Goal: Obtain resource: Obtain resource

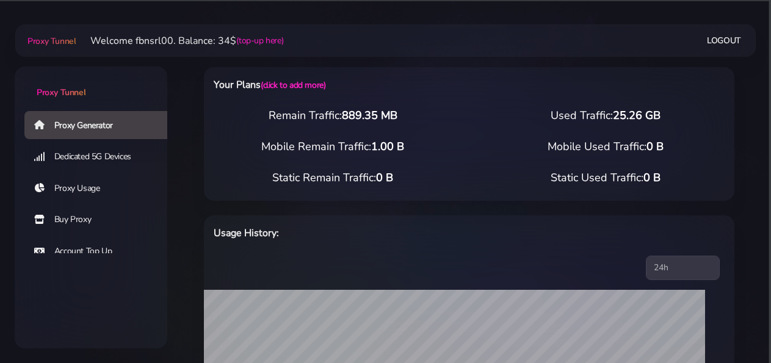
select select "static"
select select "DE"
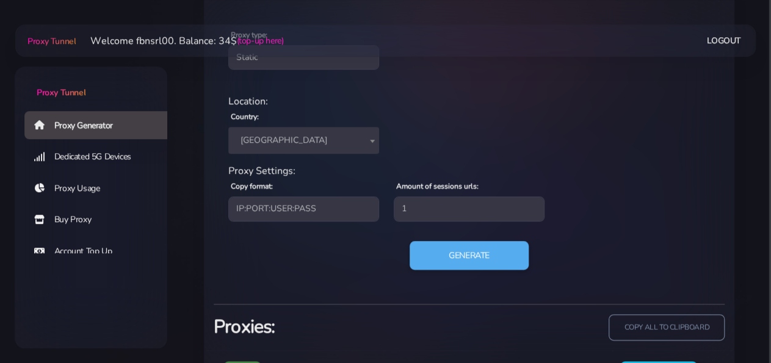
scroll to position [521, 0]
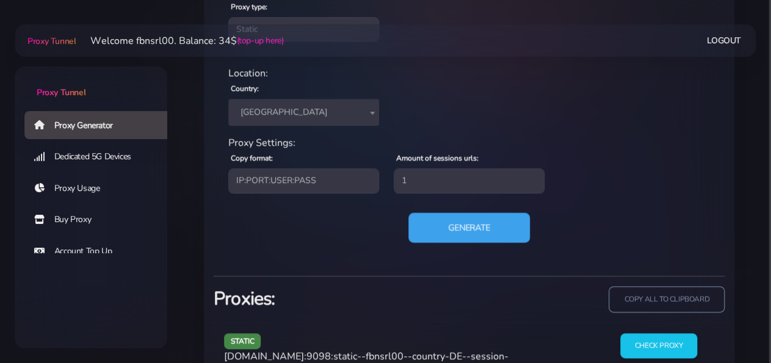
click at [439, 227] on button "Generate" at bounding box center [468, 227] width 121 height 30
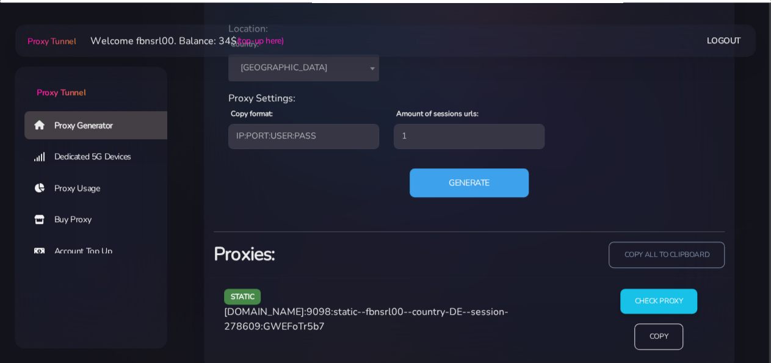
scroll to position [584, 0]
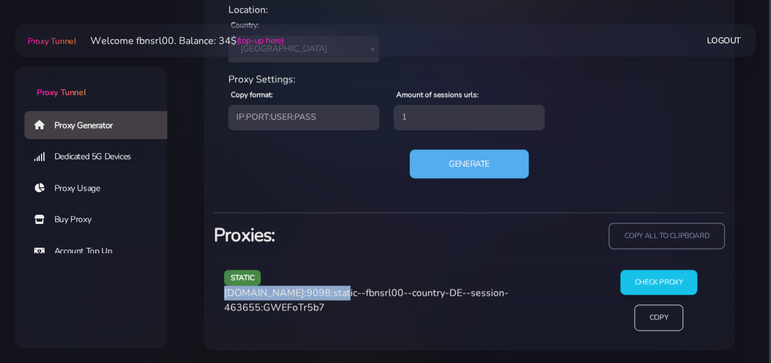
drag, startPoint x: 225, startPoint y: 290, endPoint x: 330, endPoint y: 297, distance: 105.2
click at [330, 297] on span "[DOMAIN_NAME]:9098:static--fbnsrl00--country-DE--session-463655:GWEFoTr5b7" at bounding box center [366, 300] width 284 height 28
copy span "[DOMAIN_NAME]:9098"
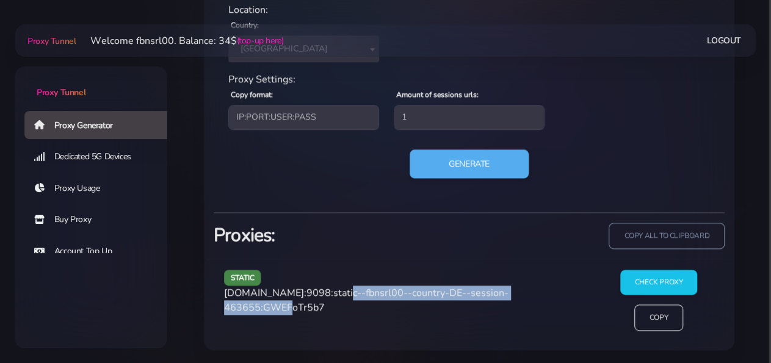
drag, startPoint x: 334, startPoint y: 292, endPoint x: 294, endPoint y: 307, distance: 43.1
click at [294, 307] on span "[DOMAIN_NAME]:9098:static--fbnsrl00--country-DE--session-463655:GWEFoTr5b7" at bounding box center [366, 300] width 284 height 28
copy span "static--fbnsrl00--country-DE--session-463655"
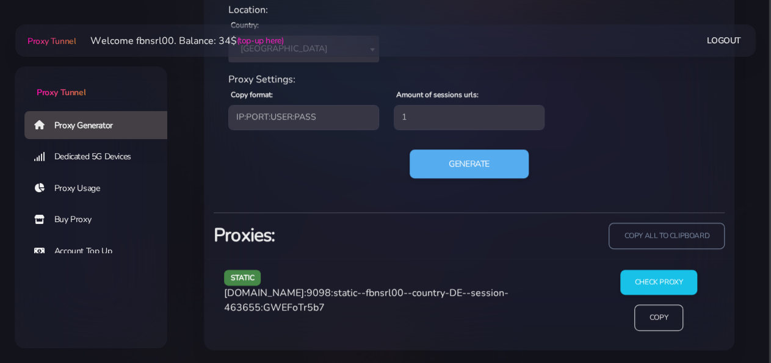
click at [308, 303] on span "[DOMAIN_NAME]:9098:static--fbnsrl00--country-DE--session-463655:GWEFoTr5b7" at bounding box center [366, 300] width 284 height 28
copy span "GWEFoTr5b7"
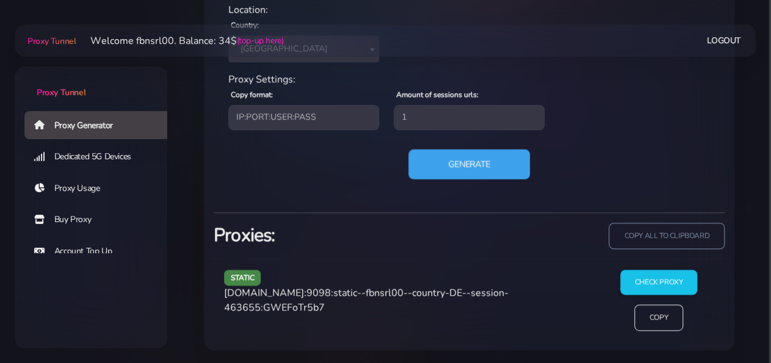
click at [468, 172] on button "Generate" at bounding box center [468, 164] width 121 height 30
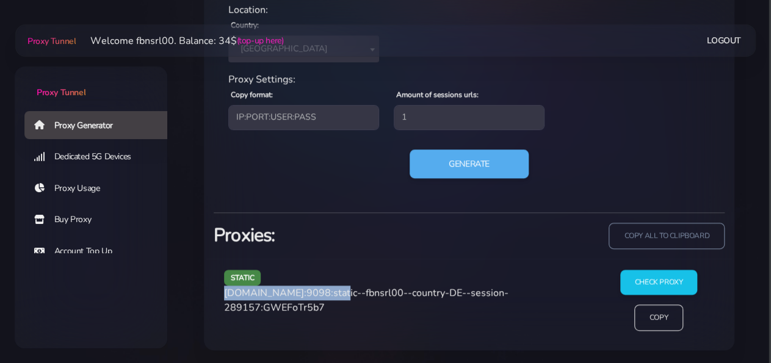
drag, startPoint x: 225, startPoint y: 292, endPoint x: 329, endPoint y: 292, distance: 103.7
click at [329, 292] on span "[DOMAIN_NAME]:9098:static--fbnsrl00--country-DE--session-289157:GWEFoTr5b7" at bounding box center [366, 300] width 284 height 28
copy span "[DOMAIN_NAME]:9098"
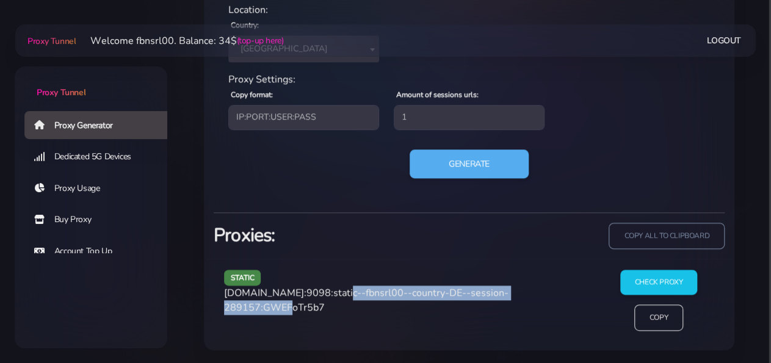
drag, startPoint x: 334, startPoint y: 292, endPoint x: 296, endPoint y: 309, distance: 41.8
click at [296, 309] on span "[DOMAIN_NAME]:9098:static--fbnsrl00--country-DE--session-289157:GWEFoTr5b7" at bounding box center [366, 300] width 284 height 28
copy span "static--fbnsrl00--country-DE--session-289157"
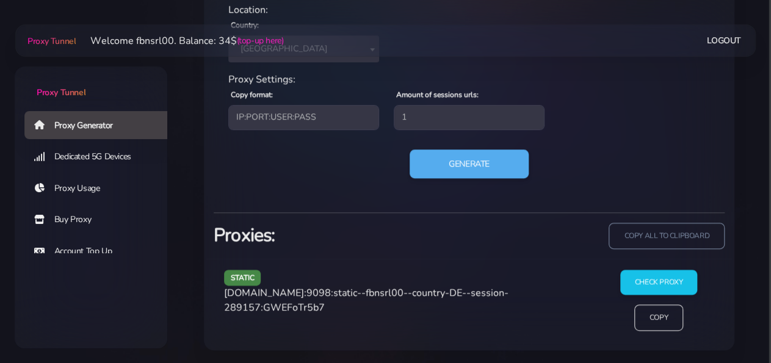
click at [320, 304] on span "[DOMAIN_NAME]:9098:static--fbnsrl00--country-DE--session-289157:GWEFoTr5b7" at bounding box center [366, 300] width 284 height 28
copy span "GWEFoTr5b7"
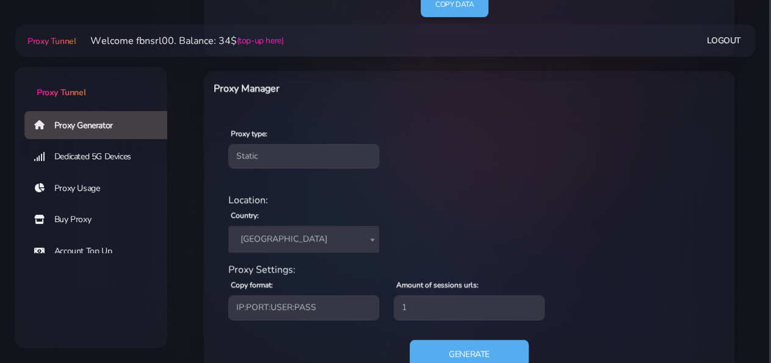
click at [275, 238] on span "[GEOGRAPHIC_DATA]" at bounding box center [304, 239] width 136 height 17
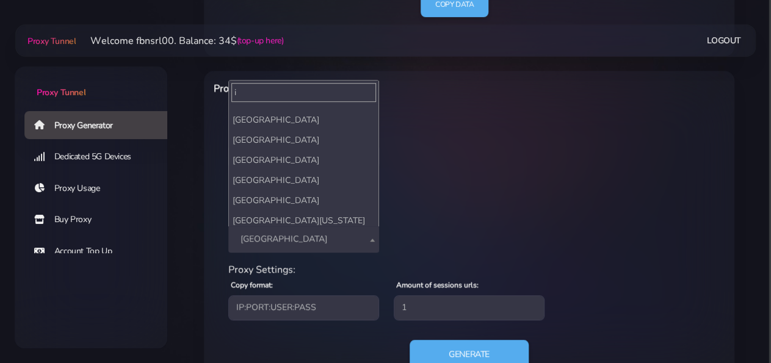
scroll to position [0, 0]
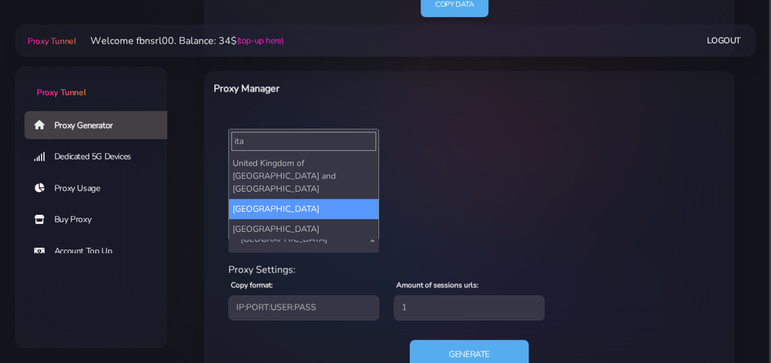
type input "ita"
select select "IT"
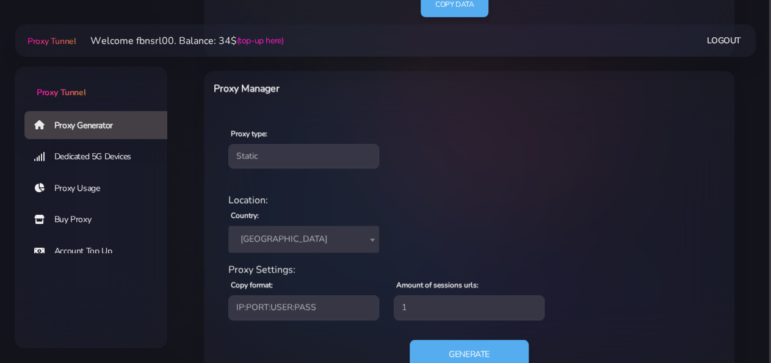
scroll to position [521, 0]
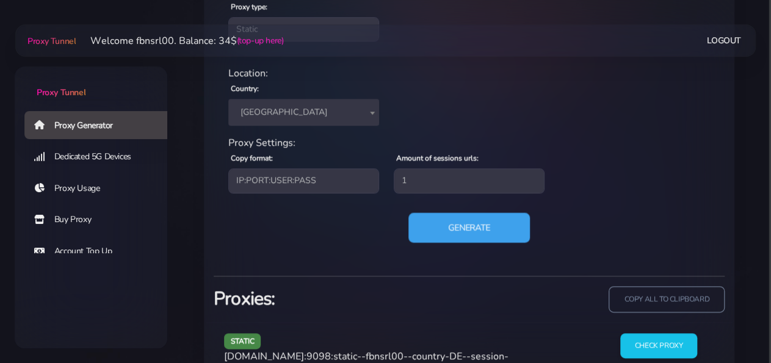
click at [446, 231] on button "Generate" at bounding box center [468, 227] width 121 height 30
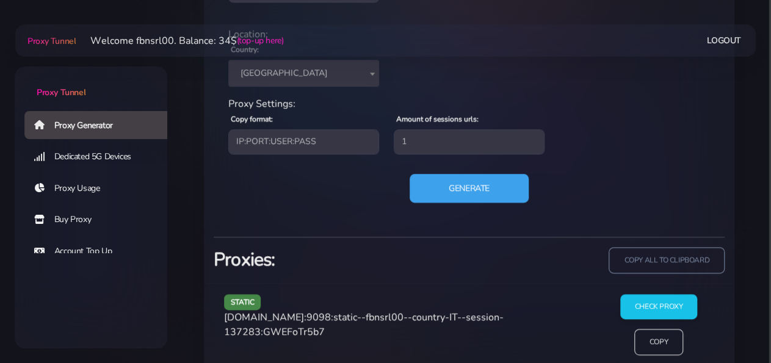
scroll to position [584, 0]
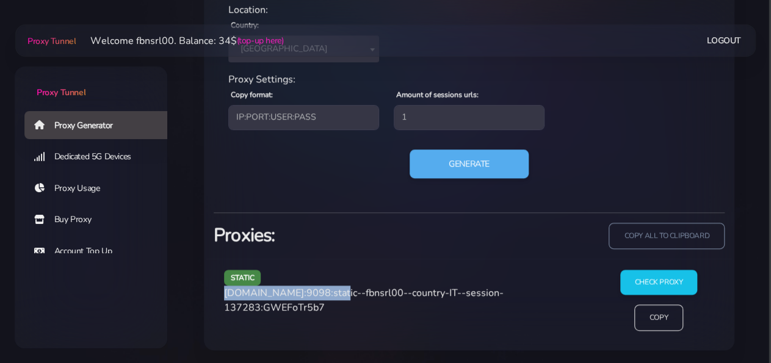
drag, startPoint x: 225, startPoint y: 292, endPoint x: 330, endPoint y: 294, distance: 105.0
click at [330, 294] on span "[DOMAIN_NAME]:9098:static--fbnsrl00--country-IT--session-137283:GWEFoTr5b7" at bounding box center [363, 300] width 279 height 28
copy span "[DOMAIN_NAME]:9098"
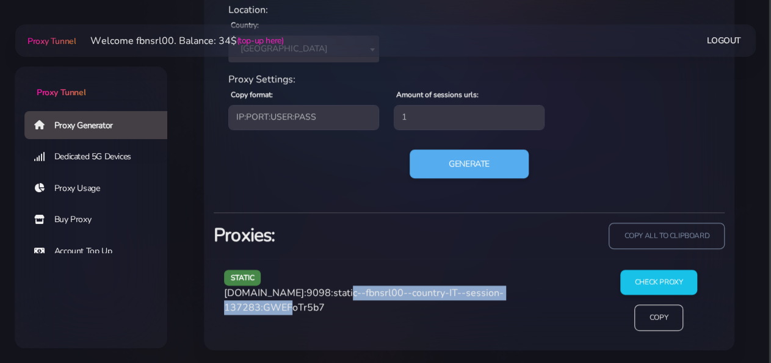
drag, startPoint x: 333, startPoint y: 292, endPoint x: 295, endPoint y: 308, distance: 40.5
click at [295, 308] on span "[DOMAIN_NAME]:9098:static--fbnsrl00--country-IT--session-137283:GWEFoTr5b7" at bounding box center [363, 300] width 279 height 28
copy span "static--fbnsrl00--country-IT--session-137283"
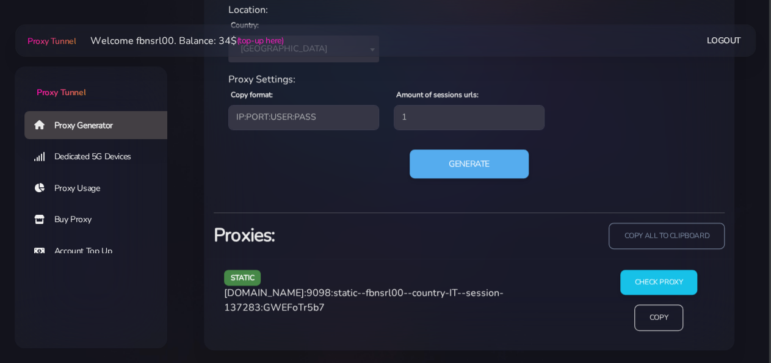
click at [323, 303] on span "[DOMAIN_NAME]:9098:static--fbnsrl00--country-IT--session-137283:GWEFoTr5b7" at bounding box center [363, 300] width 279 height 28
copy span "GWEFoTr5b7"
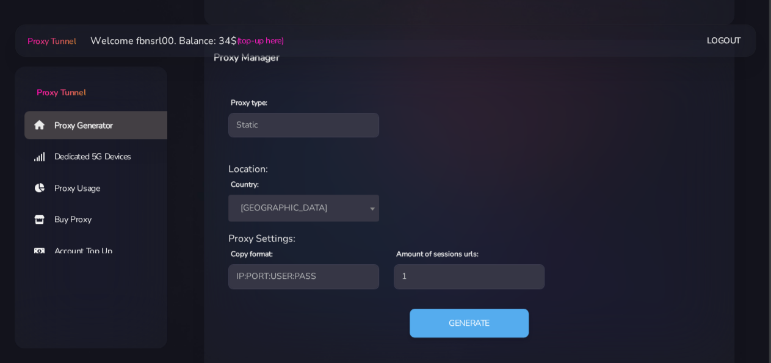
scroll to position [394, 0]
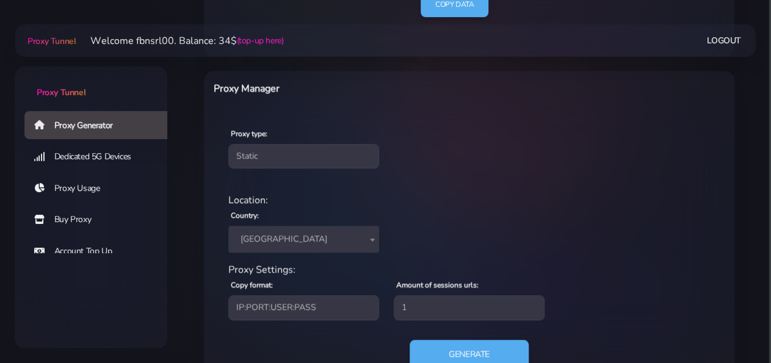
click at [261, 235] on span "[GEOGRAPHIC_DATA]" at bounding box center [304, 239] width 136 height 17
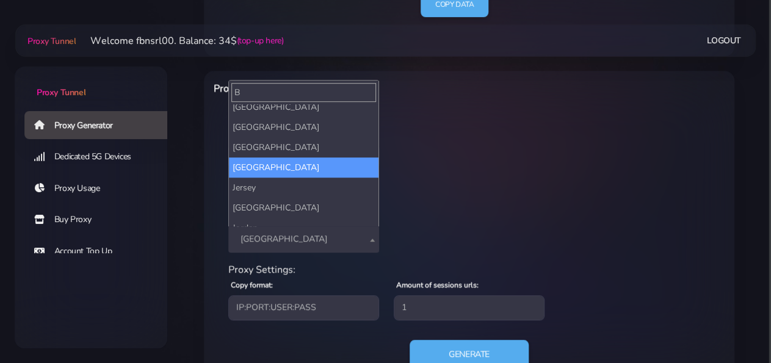
scroll to position [0, 0]
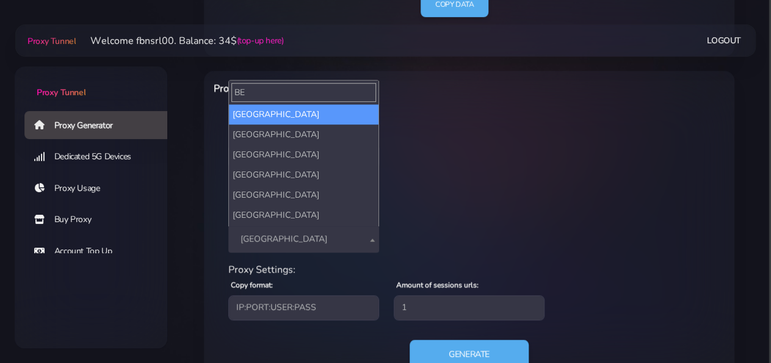
type input "BE"
select select "BE"
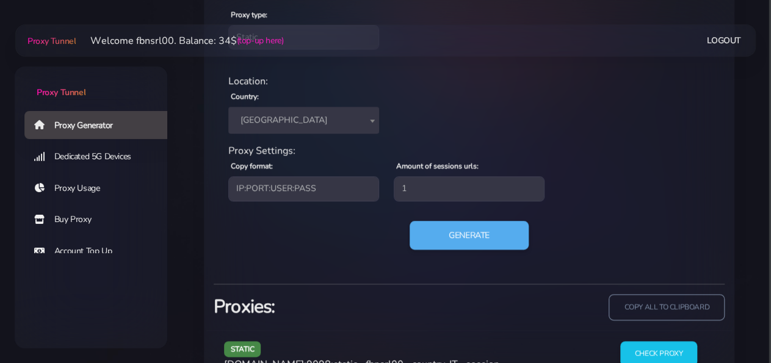
scroll to position [521, 0]
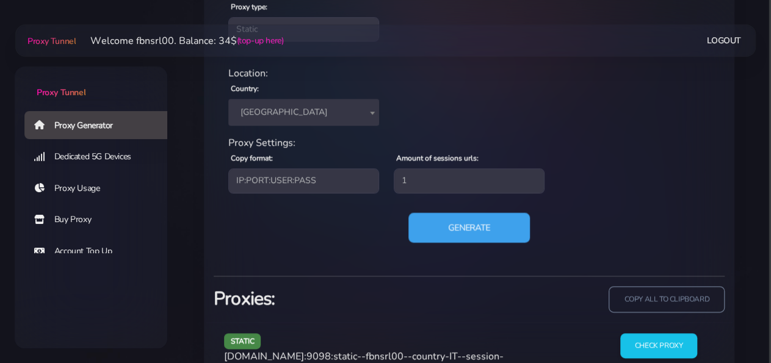
click at [456, 228] on button "Generate" at bounding box center [468, 227] width 121 height 30
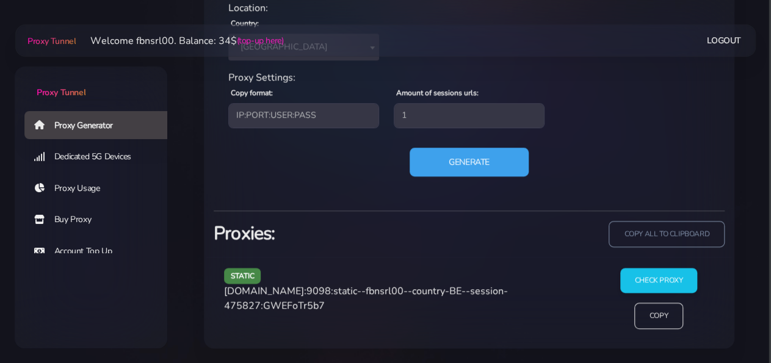
scroll to position [584, 0]
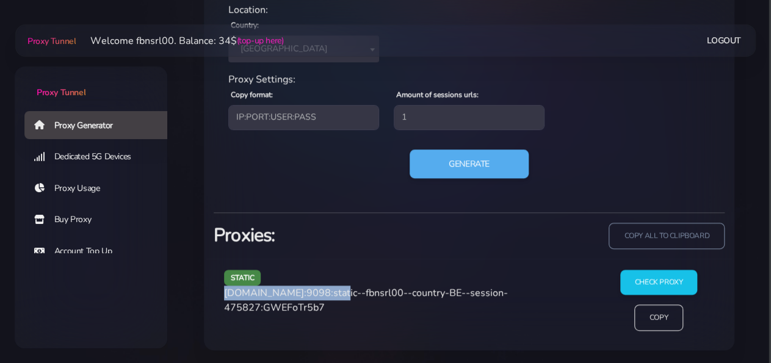
drag, startPoint x: 224, startPoint y: 292, endPoint x: 329, endPoint y: 295, distance: 105.0
click at [329, 295] on div "static [DOMAIN_NAME]:9098:static--fbnsrl00--country-BE--session-475827:GWEFoTr5…" at bounding box center [406, 305] width 379 height 71
copy span "[DOMAIN_NAME]:9098"
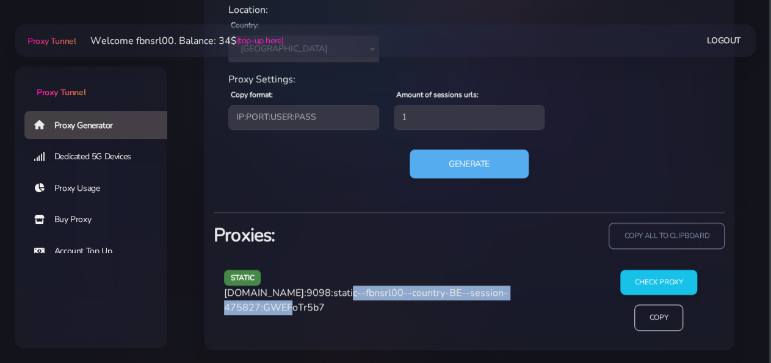
drag, startPoint x: 334, startPoint y: 291, endPoint x: 294, endPoint y: 304, distance: 42.3
click at [294, 304] on span "[DOMAIN_NAME]:9098:static--fbnsrl00--country-BE--session-475827:GWEFoTr5b7" at bounding box center [366, 300] width 284 height 28
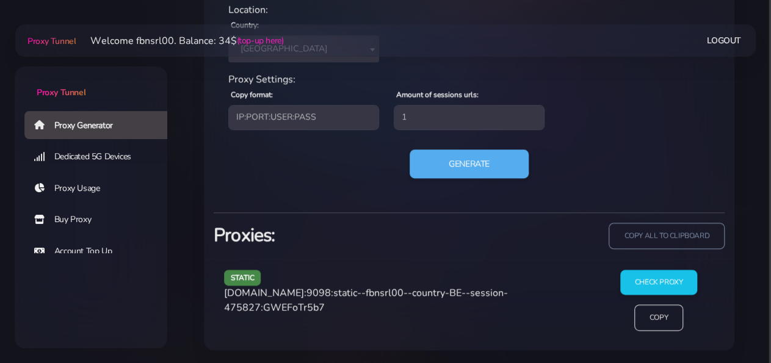
click at [325, 306] on span "[DOMAIN_NAME]:9098:static--fbnsrl00--country-BE--session-475827:GWEFoTr5b7" at bounding box center [366, 300] width 284 height 28
